Goal: Information Seeking & Learning: Learn about a topic

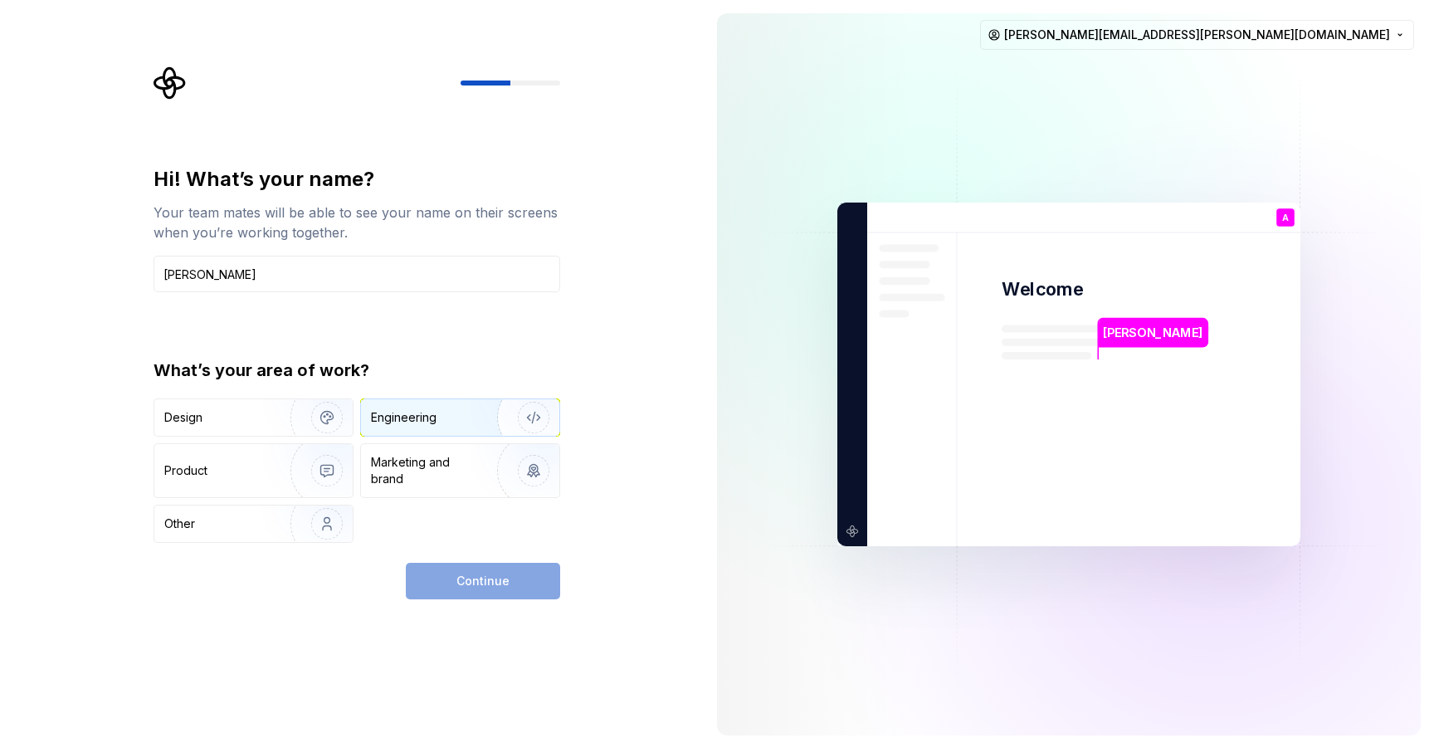
type input "[PERSON_NAME]"
click at [410, 414] on div "Engineering" at bounding box center [404, 417] width 66 height 17
click at [486, 572] on button "Continue" at bounding box center [483, 581] width 154 height 37
click at [490, 257] on input "Abraham" at bounding box center [356, 274] width 407 height 37
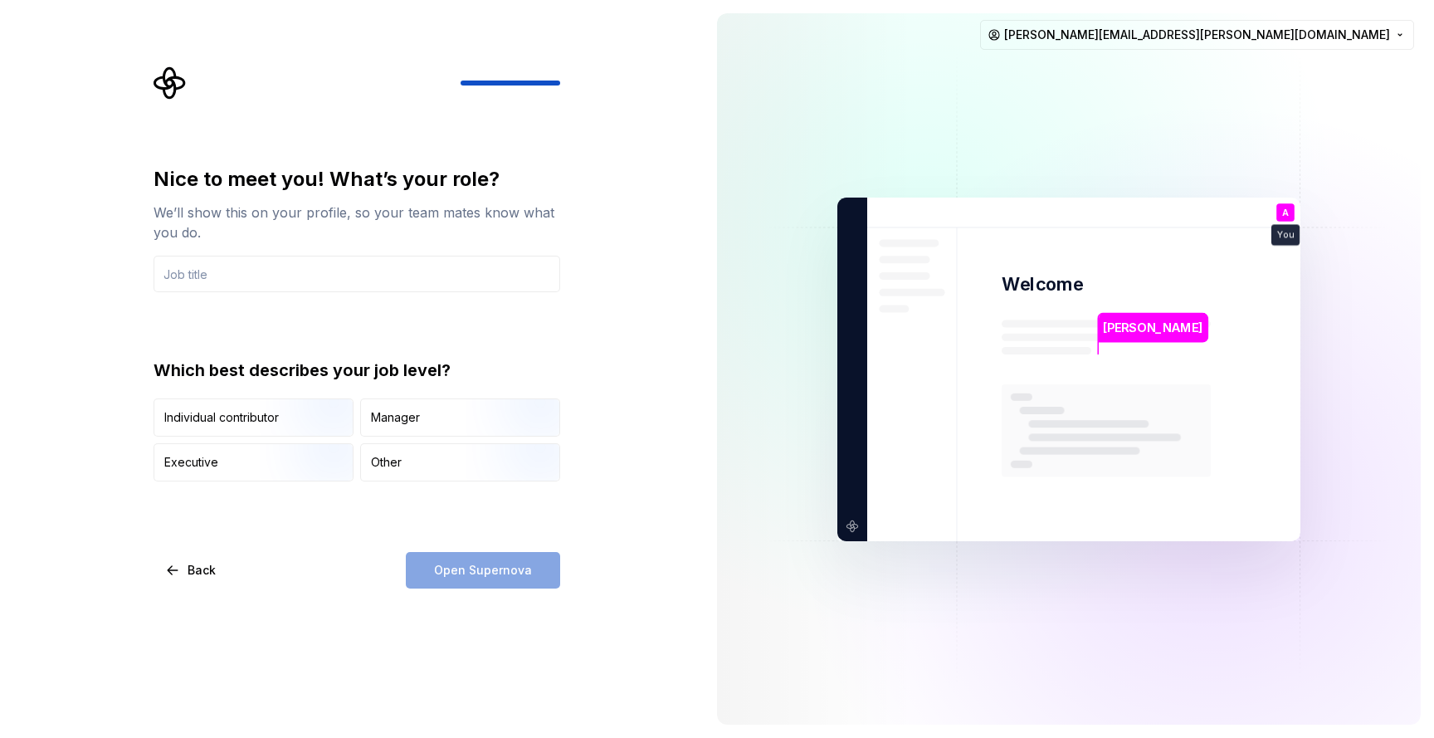
click at [490, 270] on input "text" at bounding box center [356, 274] width 407 height 37
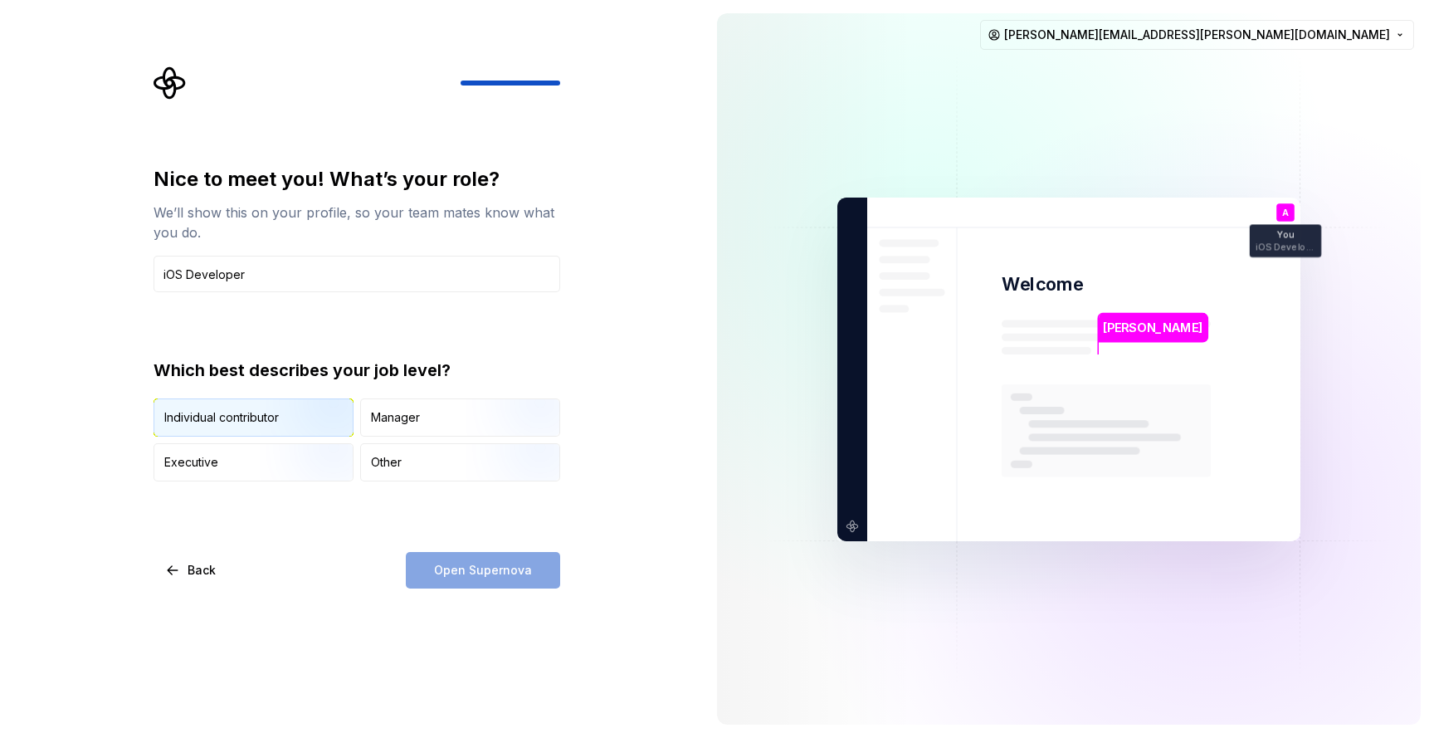
type input "iOS Developer"
click at [320, 421] on img "button" at bounding box center [313, 437] width 106 height 111
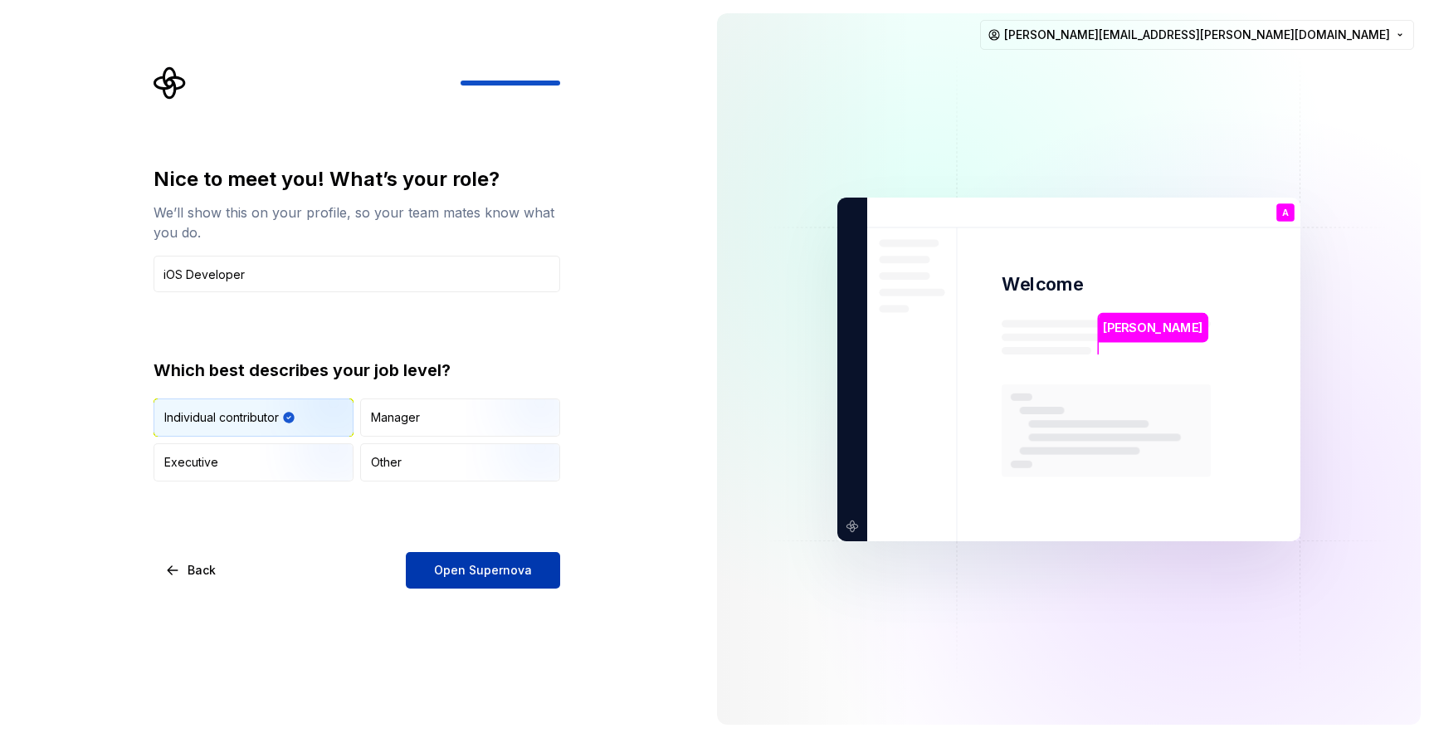
click at [460, 573] on span "Open Supernova" at bounding box center [483, 570] width 98 height 17
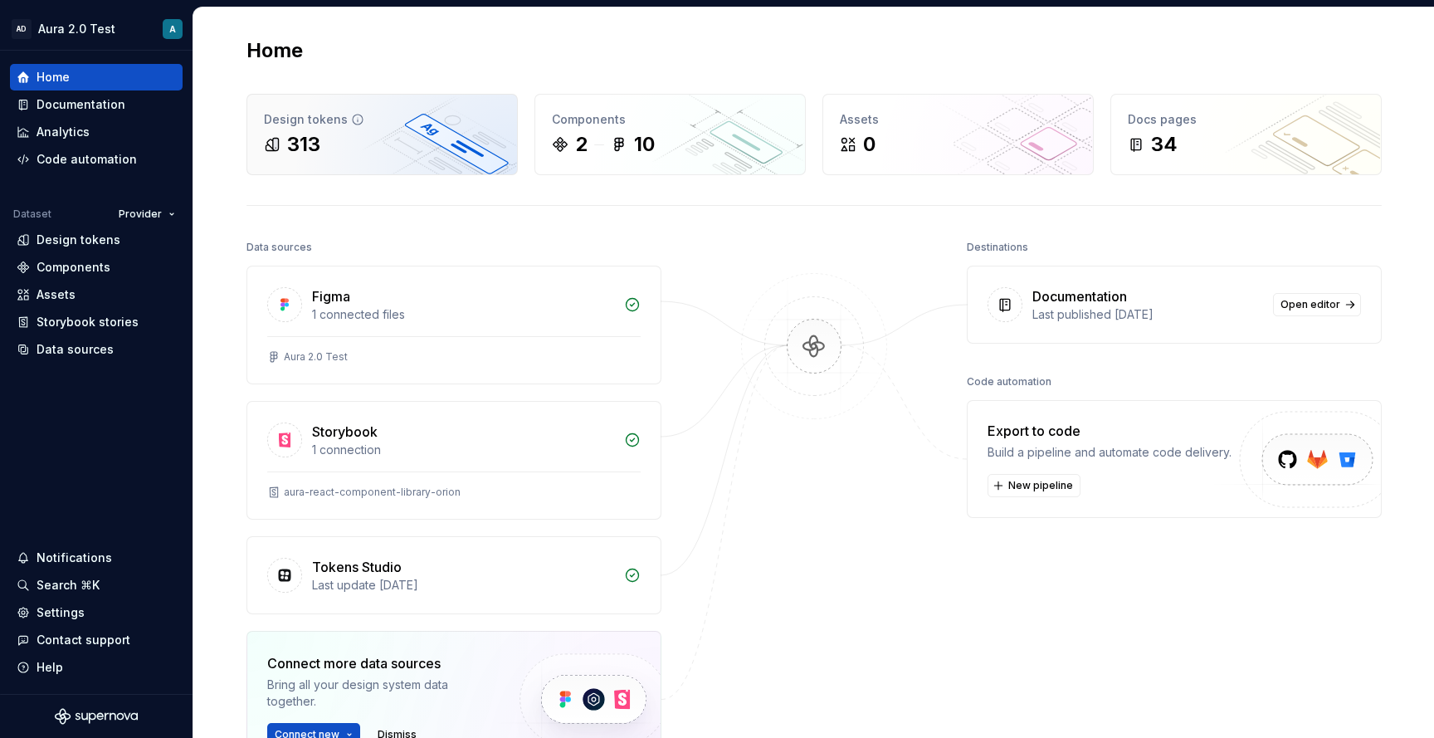
click at [469, 123] on div "Design tokens" at bounding box center [382, 119] width 236 height 17
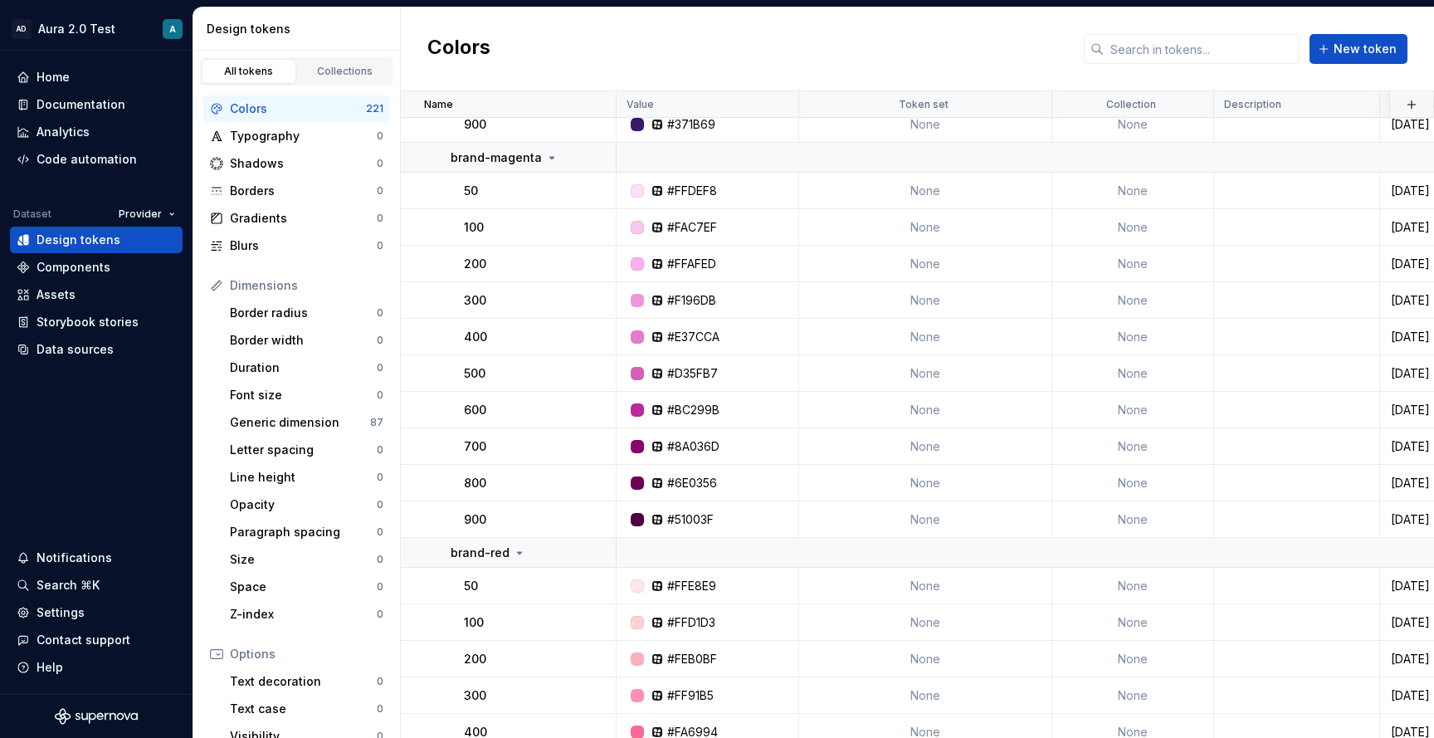
scroll to position [1371, 0]
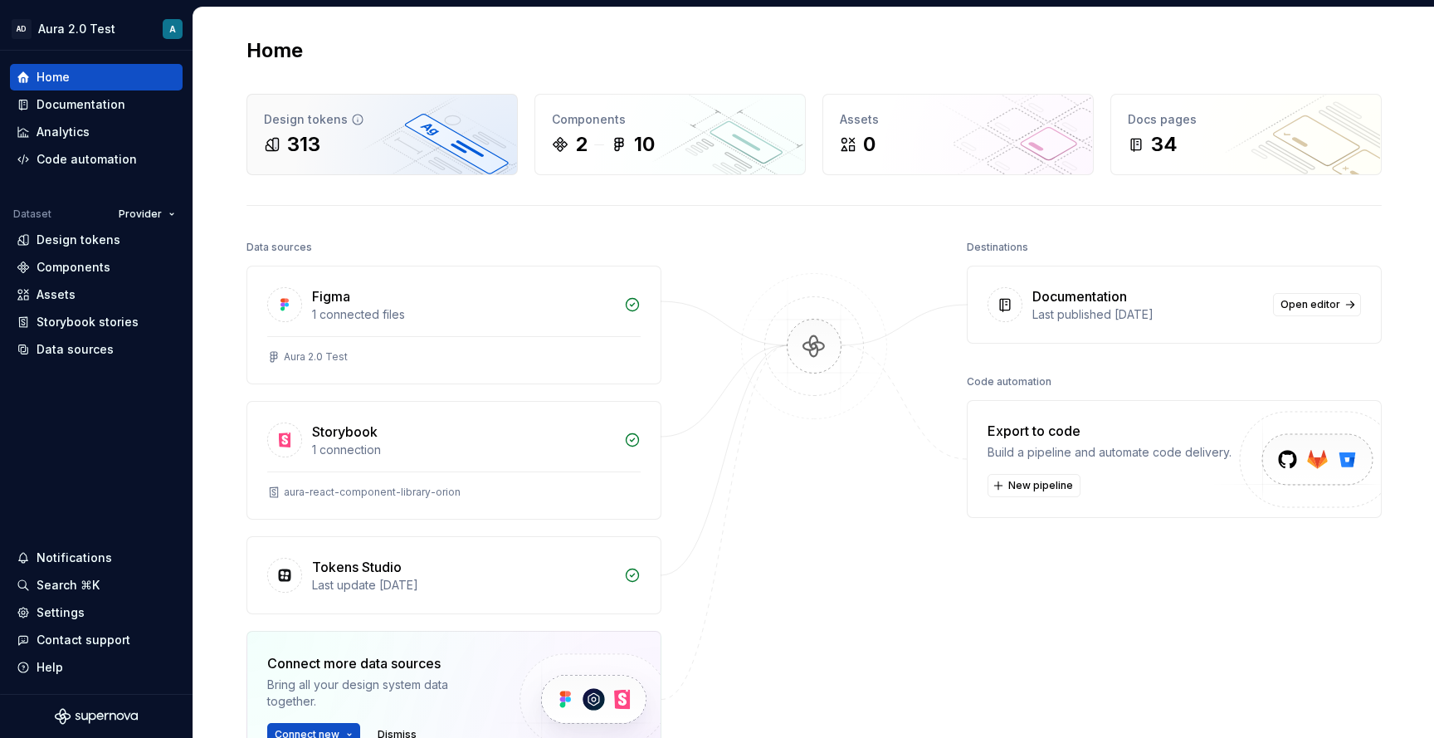
click at [299, 139] on div "313" at bounding box center [303, 144] width 33 height 27
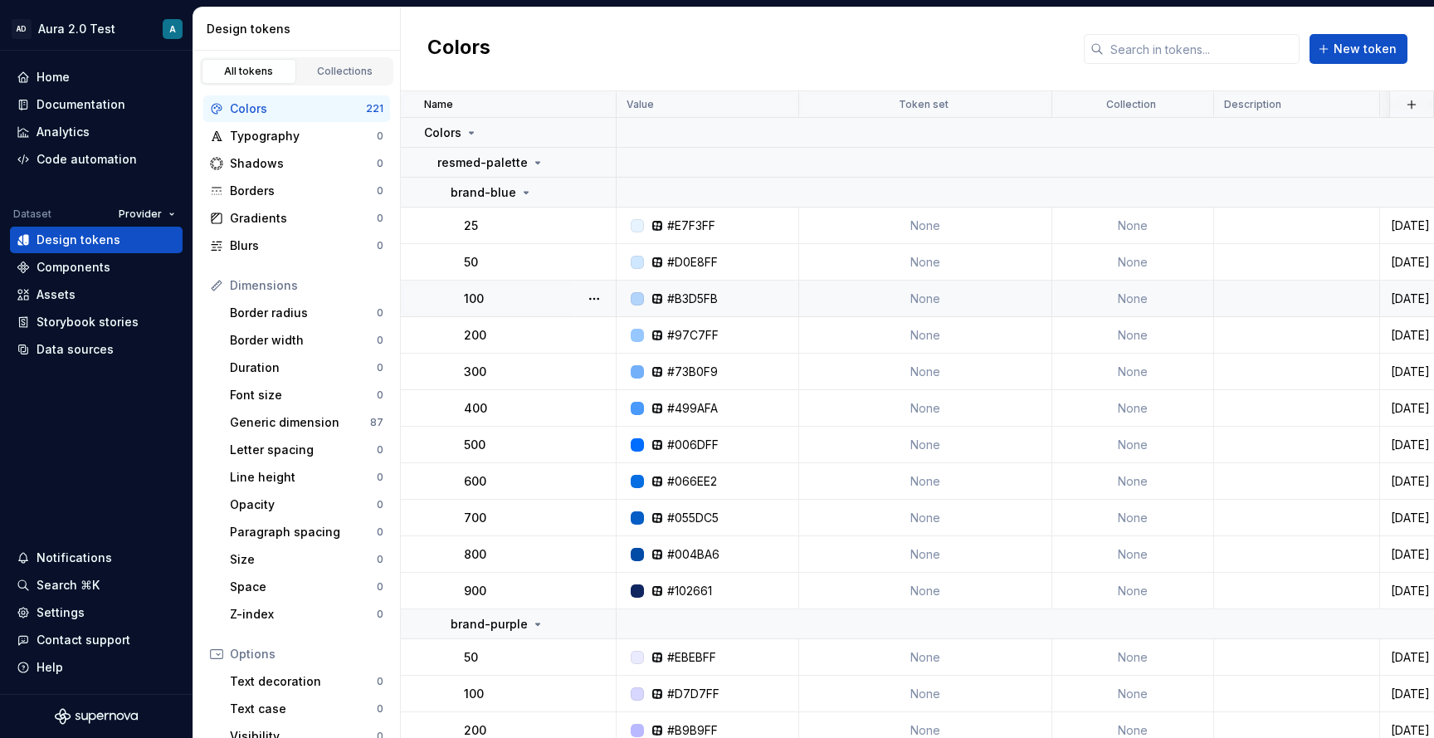
scroll to position [19, 0]
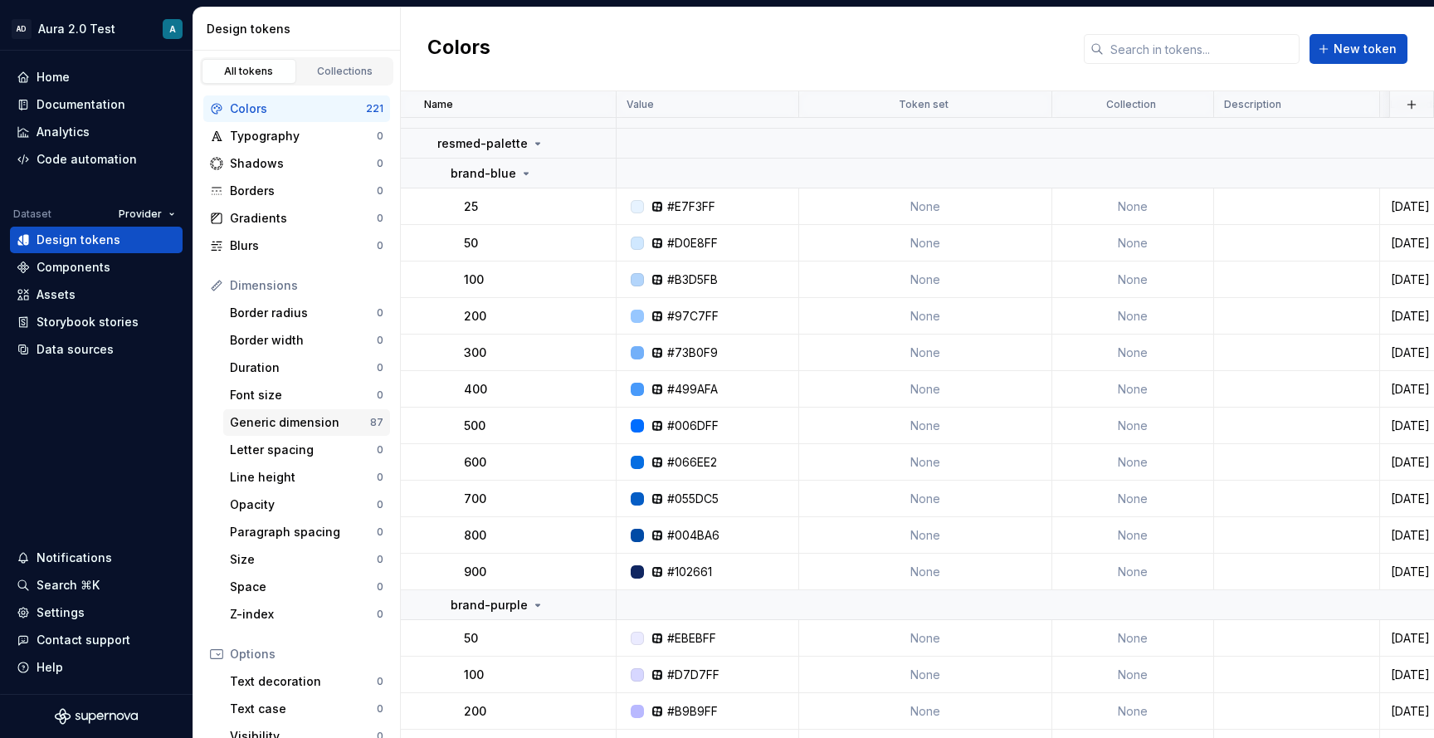
click at [308, 431] on div "Generic dimension 87" at bounding box center [306, 422] width 167 height 27
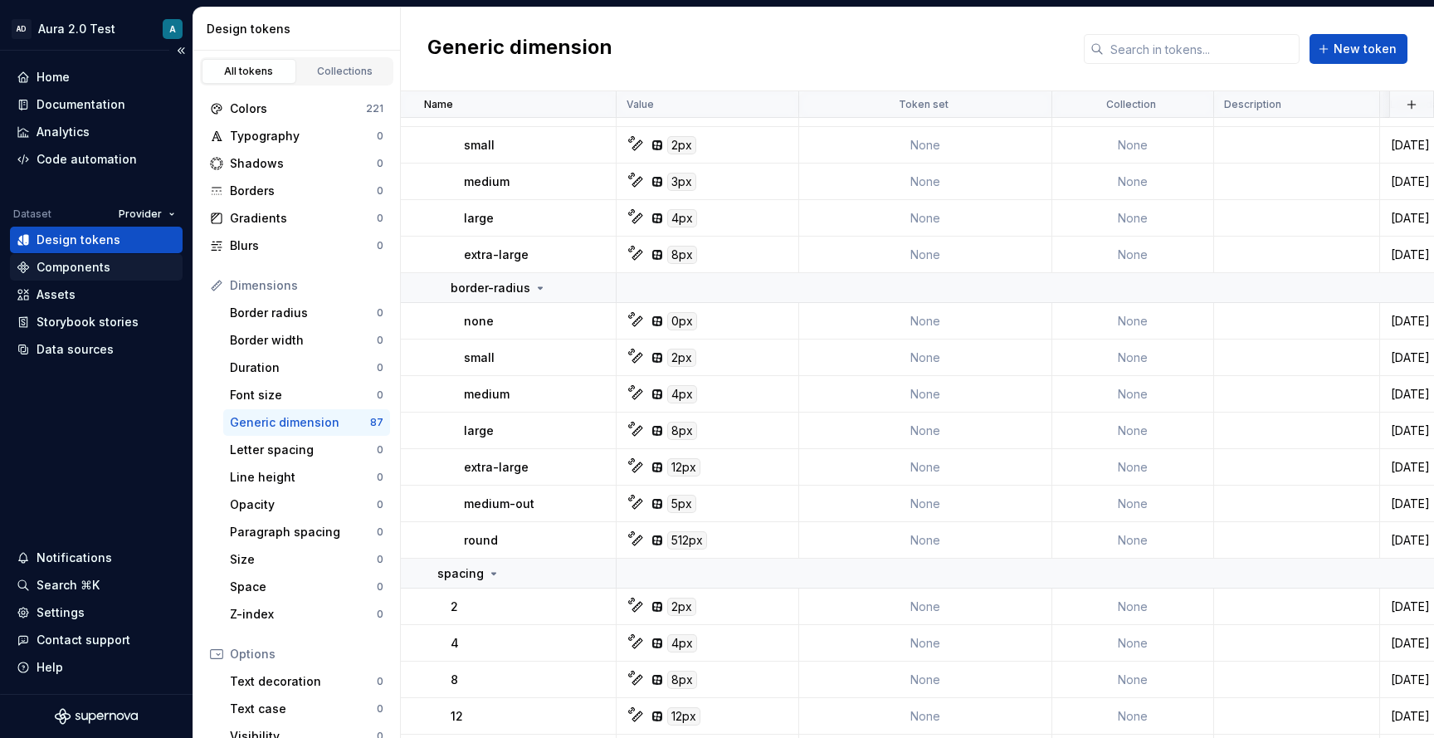
click at [100, 270] on div "Components" at bounding box center [74, 267] width 74 height 17
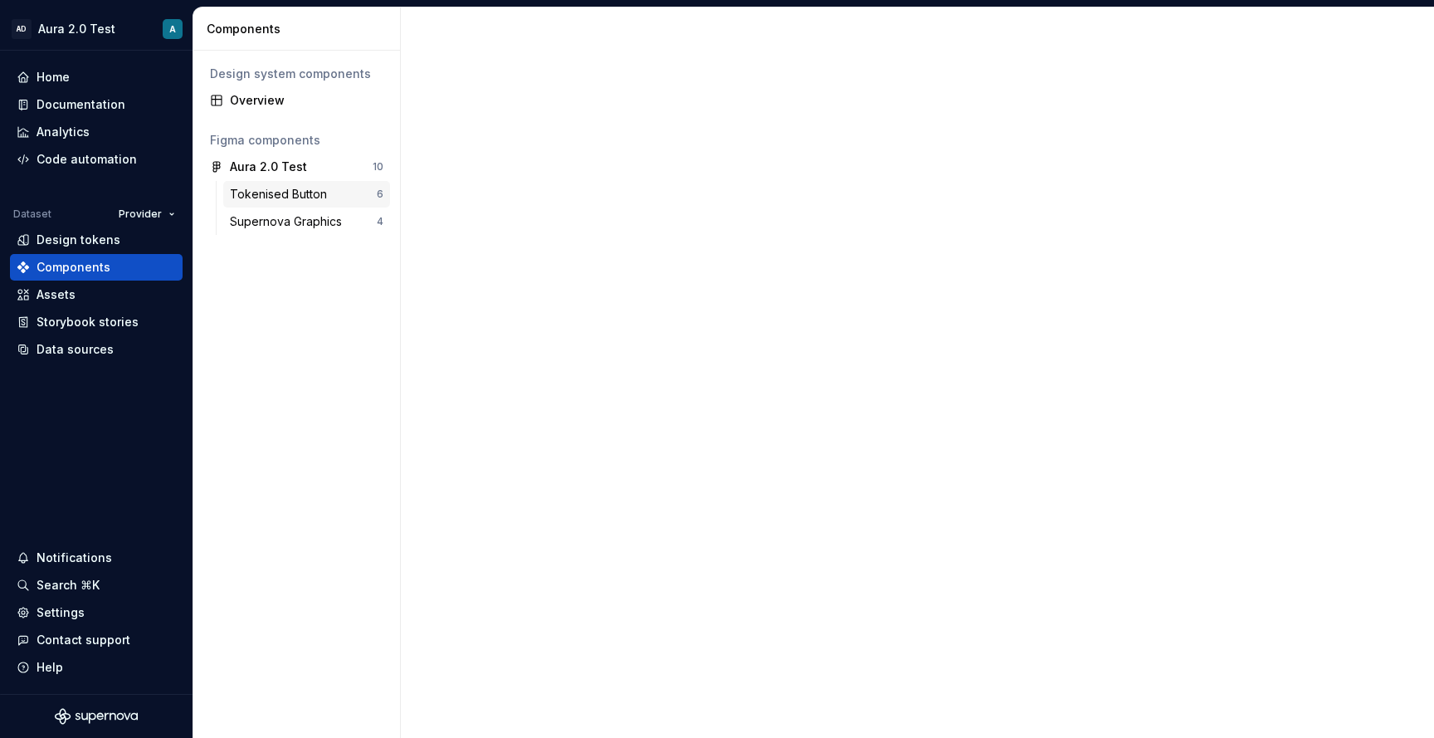
click at [293, 188] on div "Tokenised Button" at bounding box center [282, 194] width 104 height 17
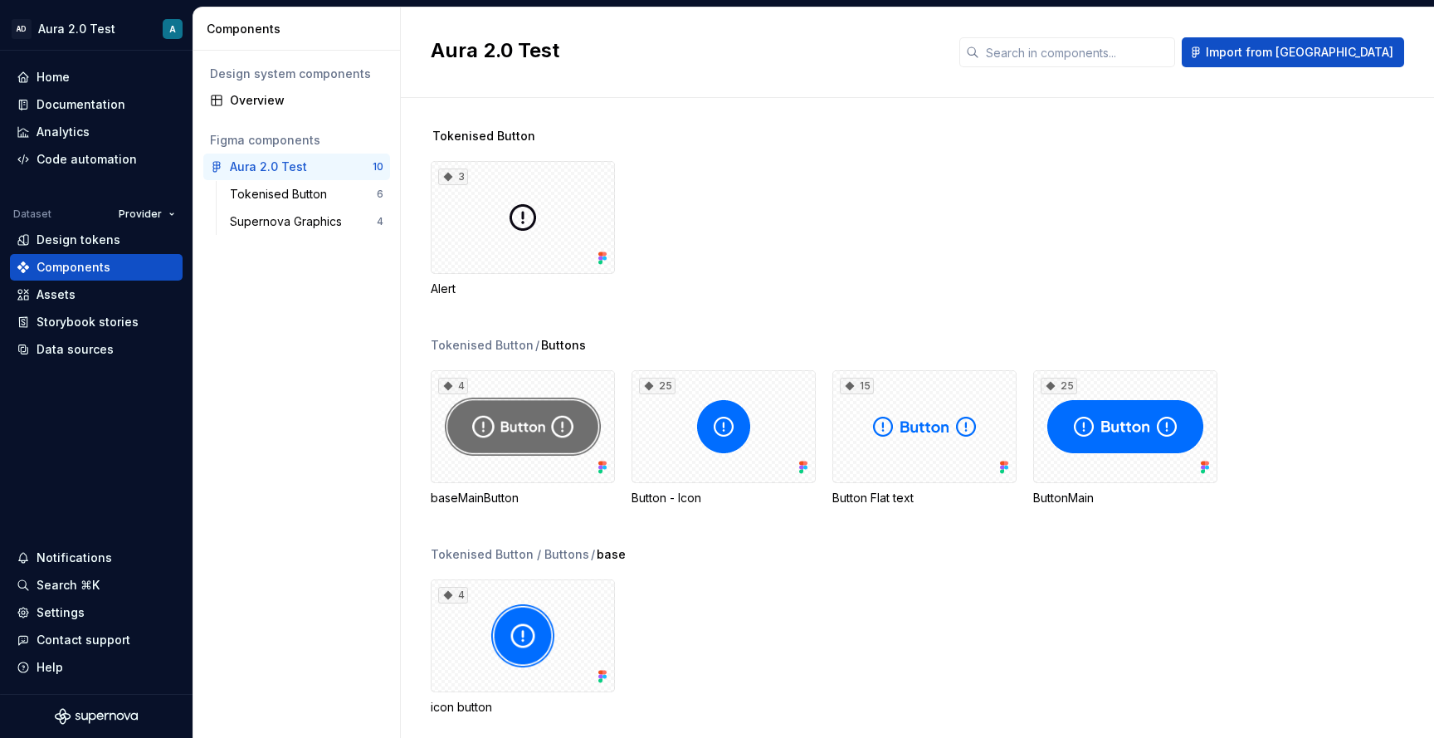
click at [297, 207] on div "Tokenised Button 6 Supernova Graphics 4" at bounding box center [306, 208] width 167 height 54
click at [297, 199] on div "Tokenised Button" at bounding box center [282, 194] width 104 height 17
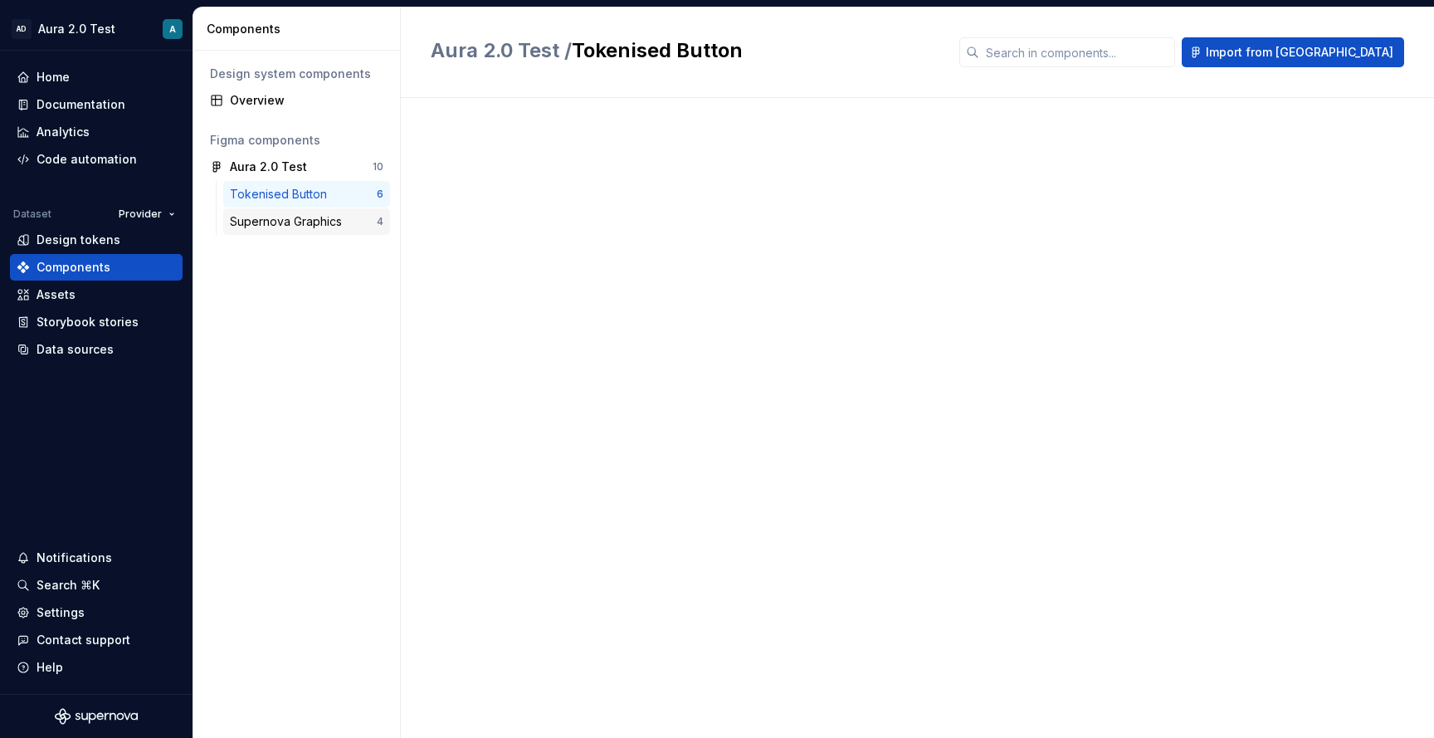
click at [302, 222] on div "Supernova Graphics" at bounding box center [289, 221] width 119 height 17
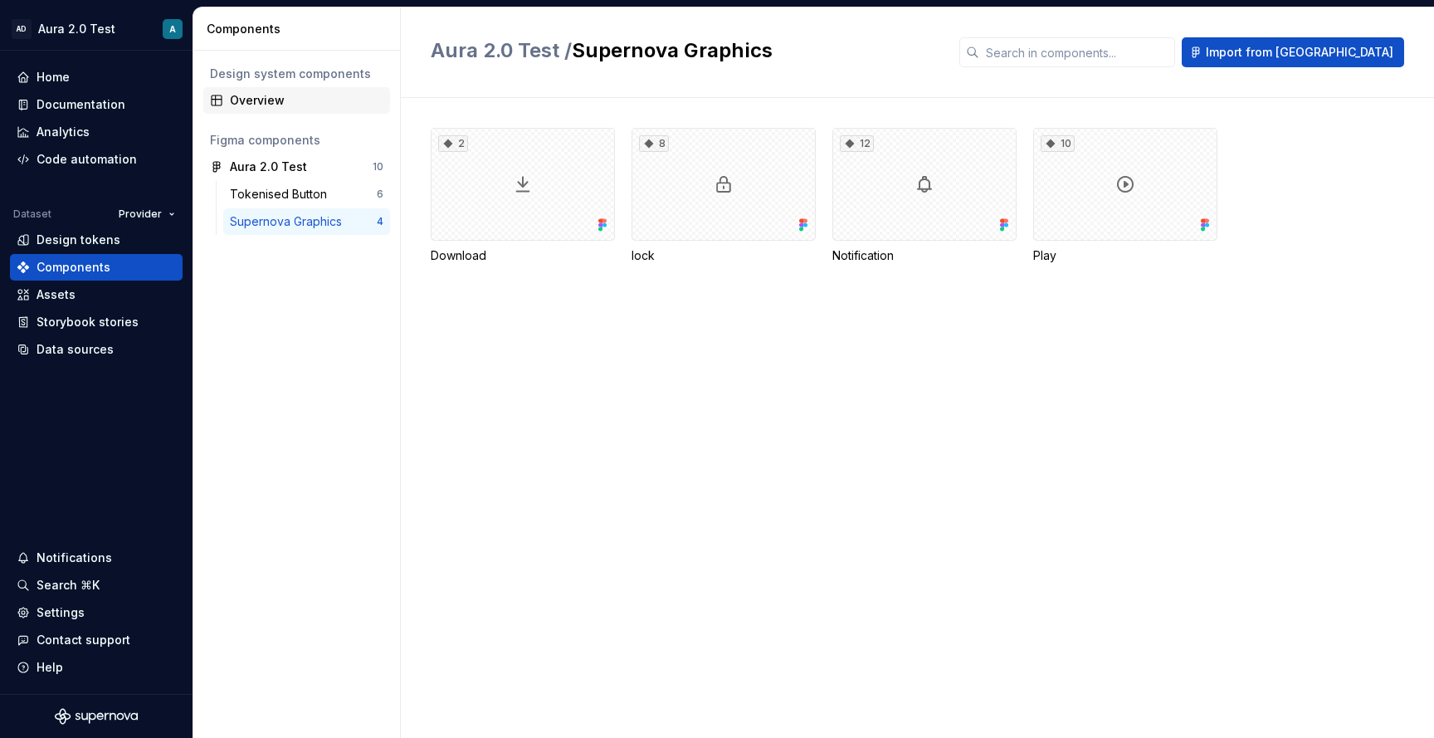
click at [303, 106] on div "Overview" at bounding box center [306, 100] width 153 height 17
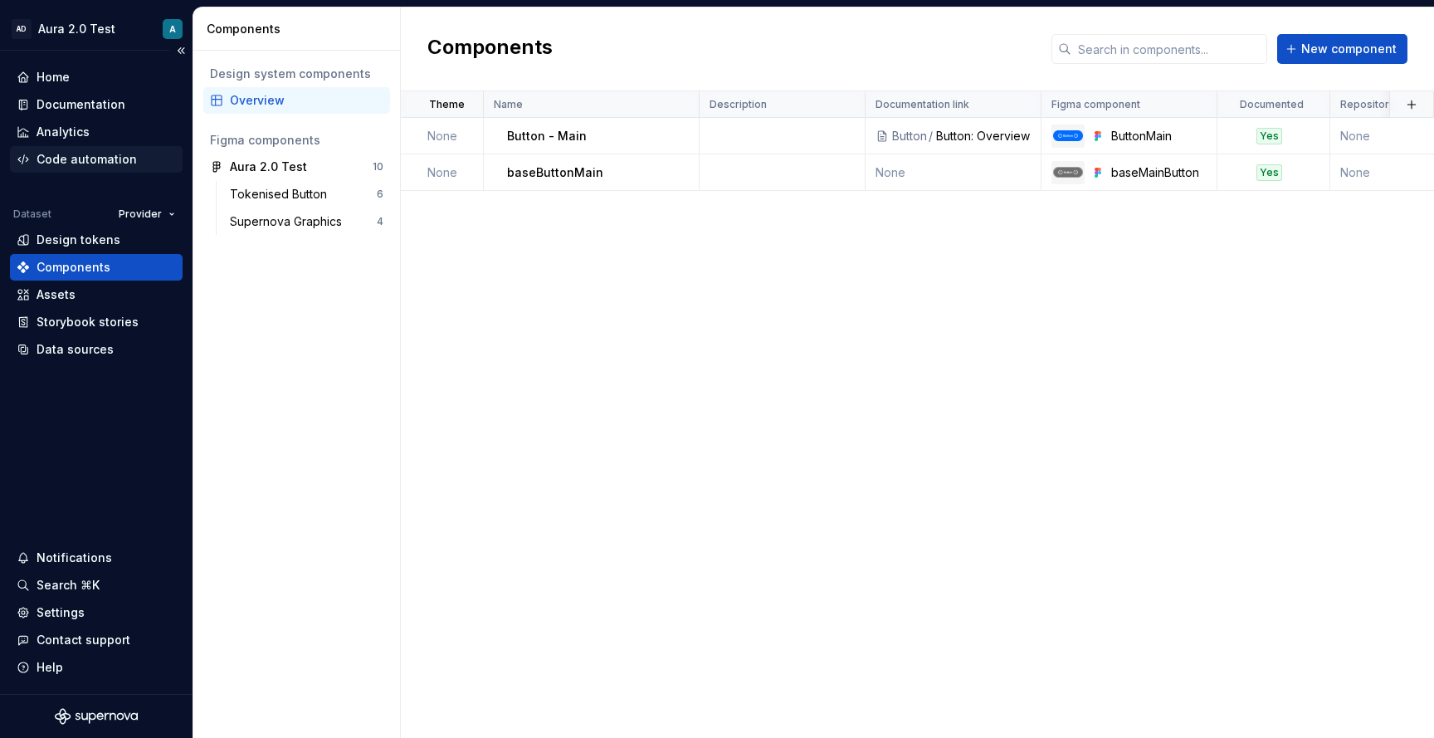
click at [115, 162] on div "Code automation" at bounding box center [87, 159] width 100 height 17
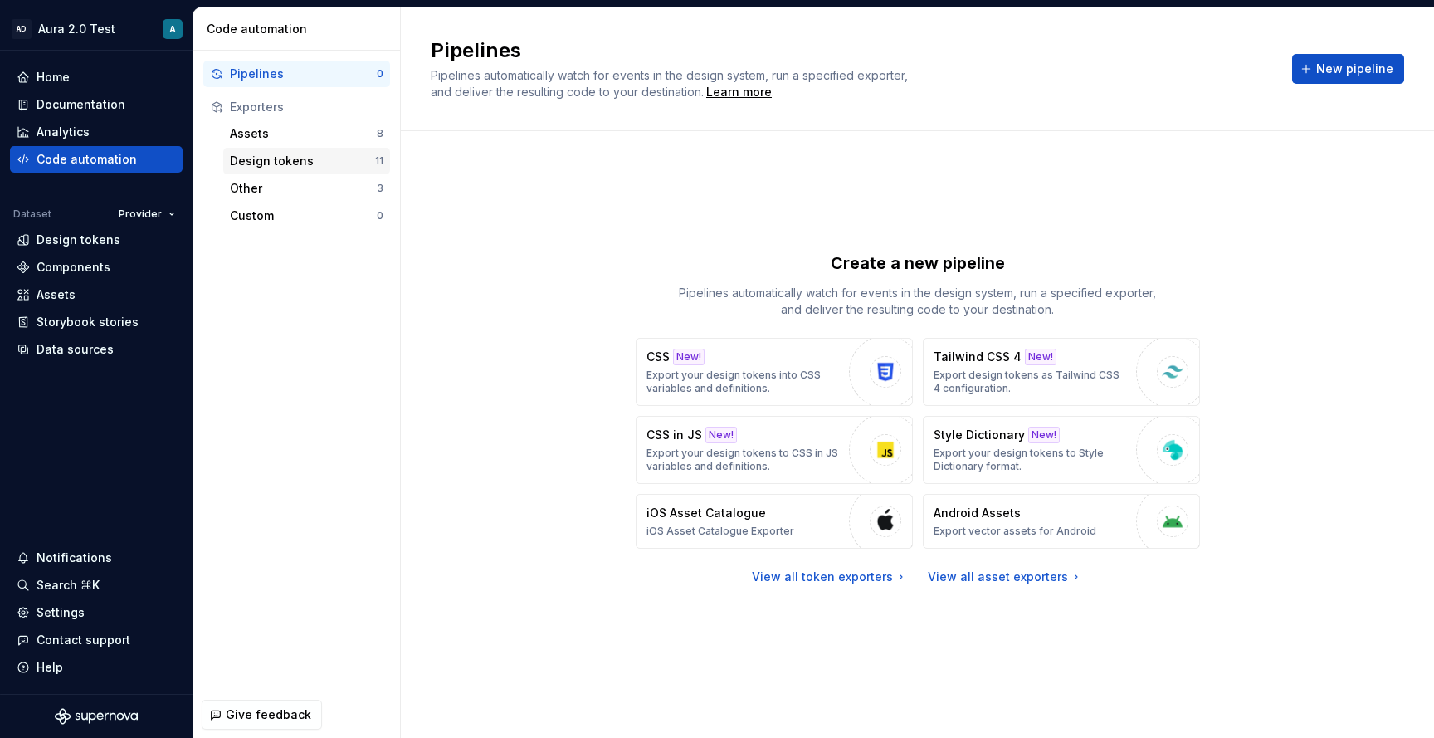
click at [303, 161] on div "Design tokens" at bounding box center [302, 161] width 145 height 17
